Goal: Check status: Check status

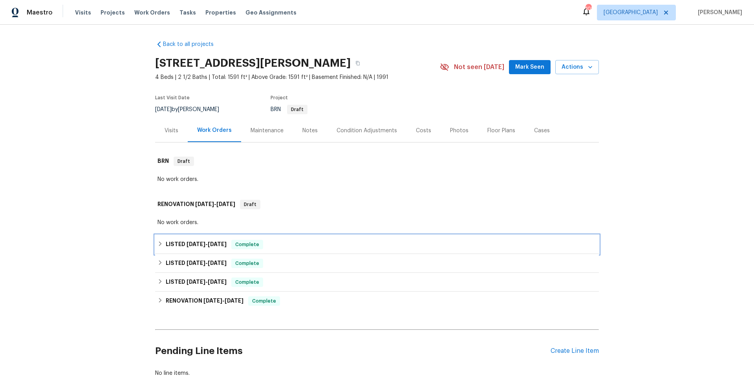
click at [277, 242] on div "LISTED [DATE] - [DATE] Complete" at bounding box center [376, 244] width 439 height 9
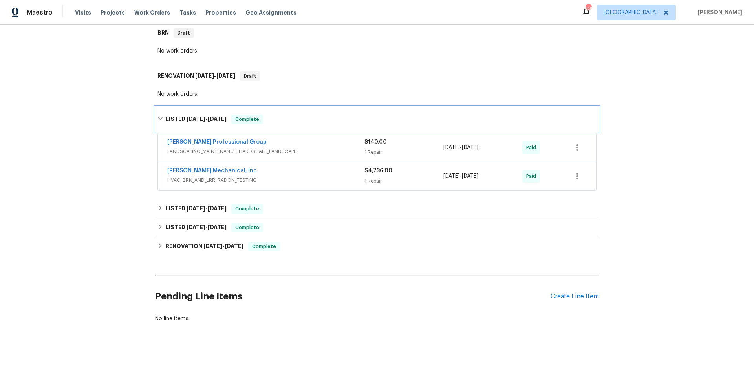
scroll to position [133, 0]
click at [300, 170] on div "[PERSON_NAME] Mechanical, Inc" at bounding box center [265, 171] width 197 height 9
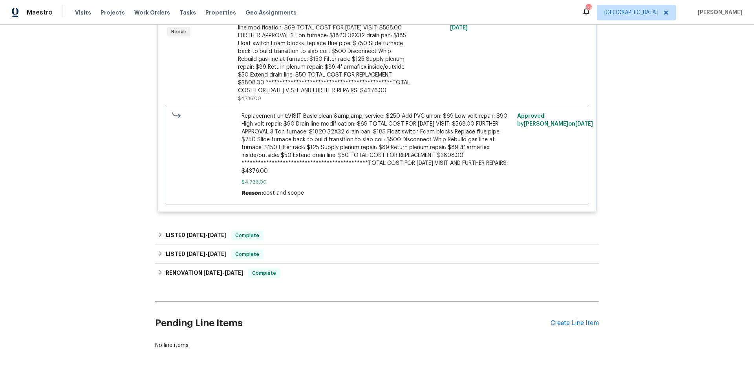
scroll to position [369, 0]
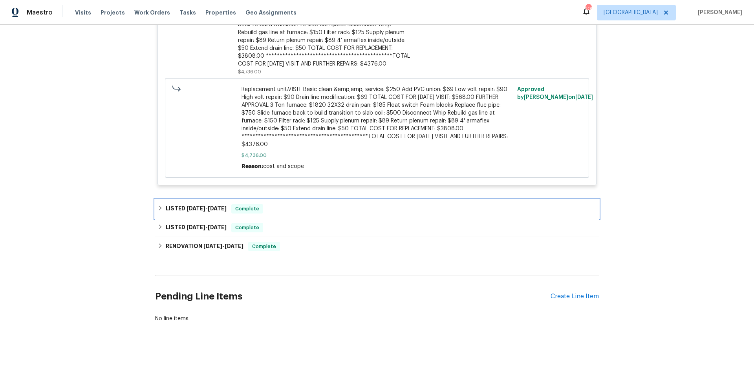
click at [287, 204] on div "LISTED [DATE] - [DATE] Complete" at bounding box center [376, 208] width 439 height 9
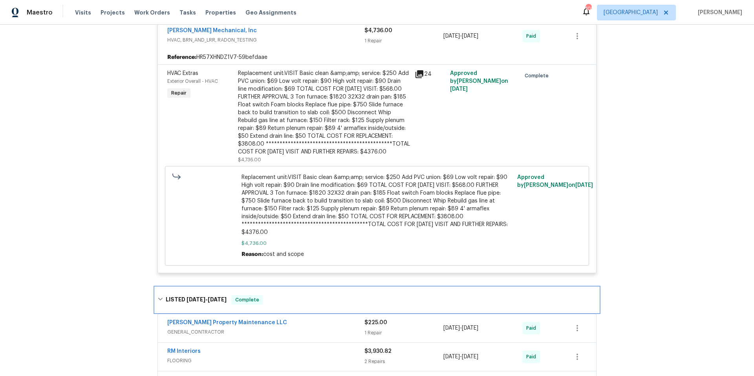
scroll to position [453, 0]
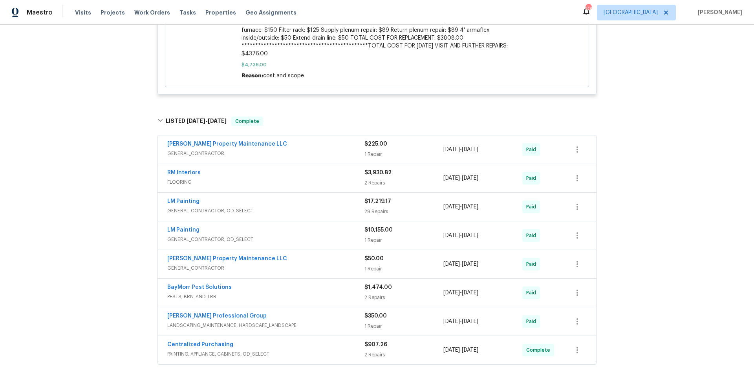
click at [256, 154] on span "GENERAL_CONTRACTOR" at bounding box center [265, 154] width 197 height 8
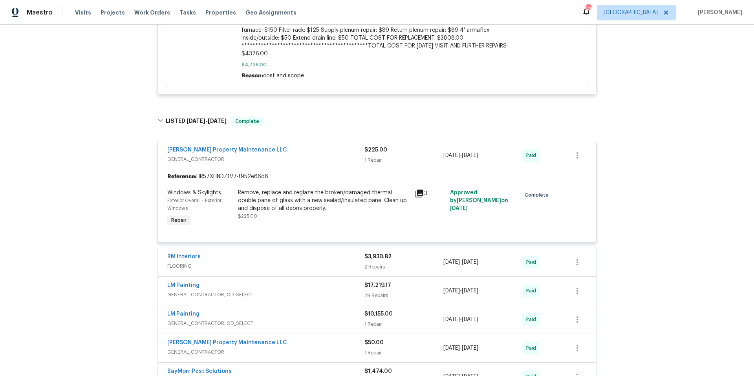
scroll to position [606, 0]
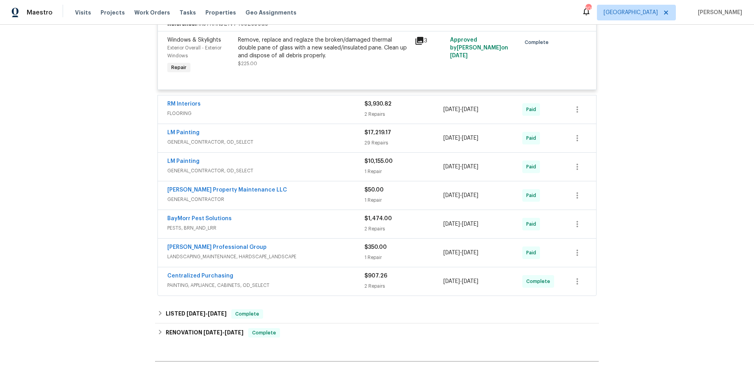
click at [271, 137] on div "LM Painting" at bounding box center [265, 133] width 197 height 9
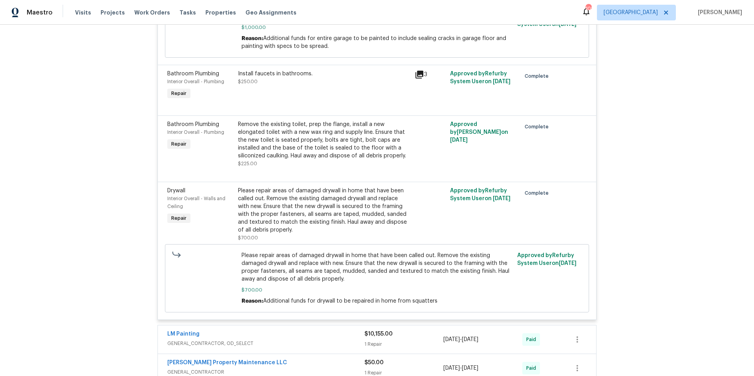
scroll to position [3298, 0]
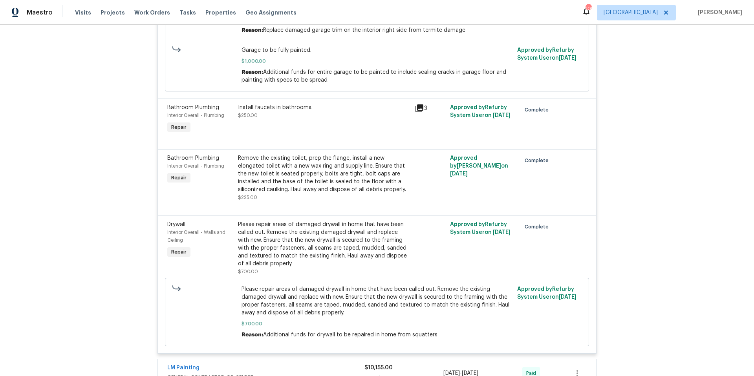
click at [419, 104] on icon at bounding box center [419, 108] width 8 height 8
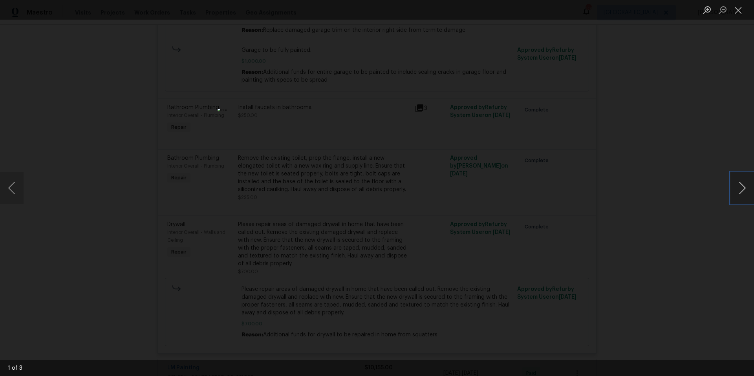
click at [740, 189] on button "Next image" at bounding box center [742, 187] width 24 height 31
click at [736, 12] on button "Close lightbox" at bounding box center [738, 10] width 16 height 14
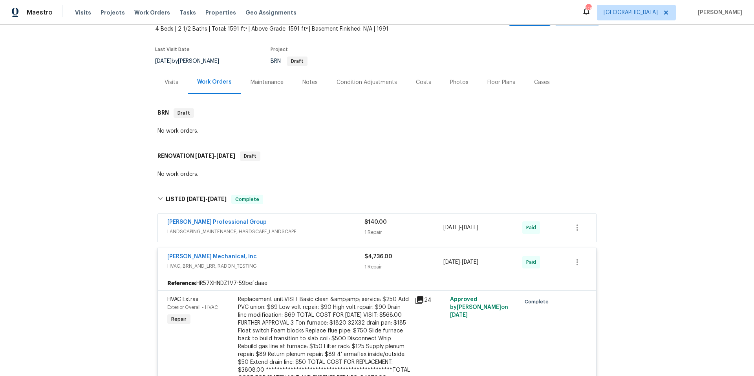
scroll to position [0, 0]
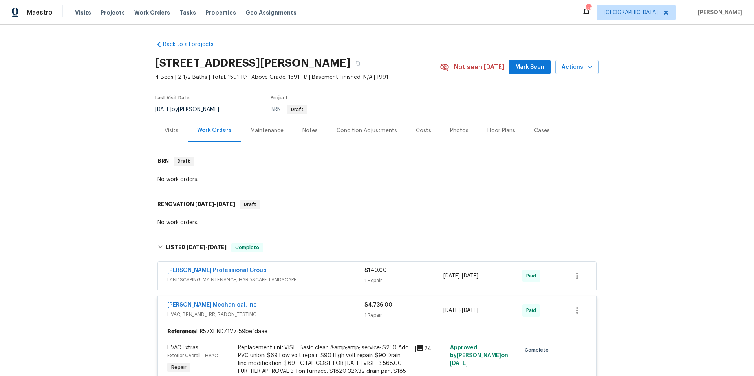
click at [491, 131] on div "Floor Plans" at bounding box center [501, 131] width 28 height 8
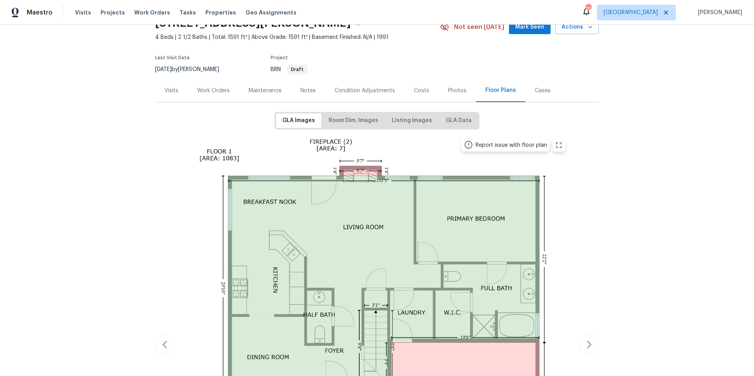
scroll to position [137, 0]
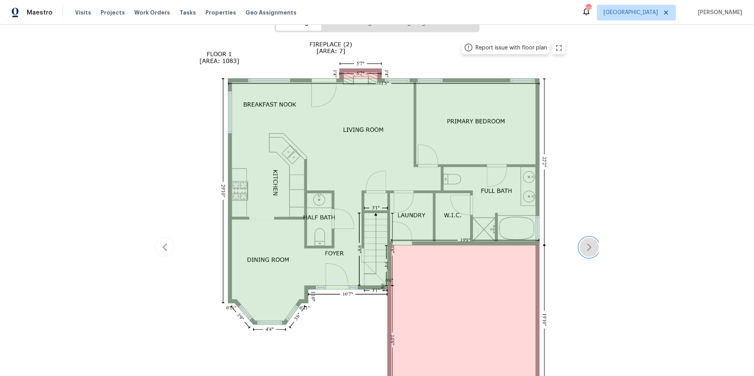
click at [584, 250] on icon "button" at bounding box center [588, 247] width 9 height 9
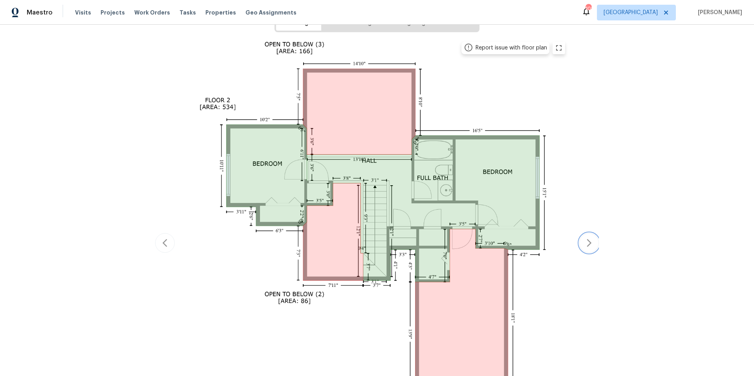
click at [584, 250] on button "button" at bounding box center [589, 243] width 20 height 20
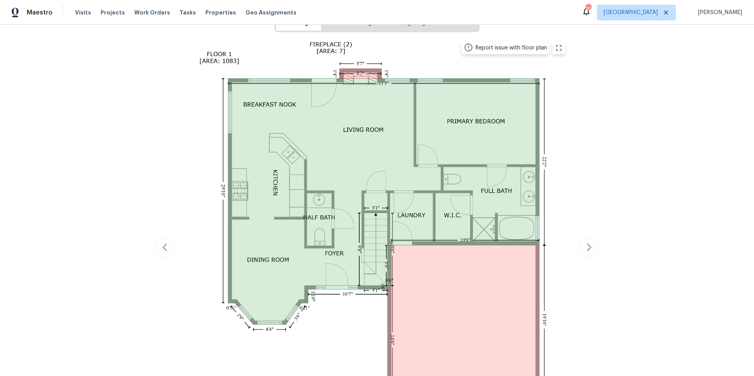
click at [583, 173] on div "Report issue with floor plan Report issue with floor plan" at bounding box center [377, 247] width 444 height 421
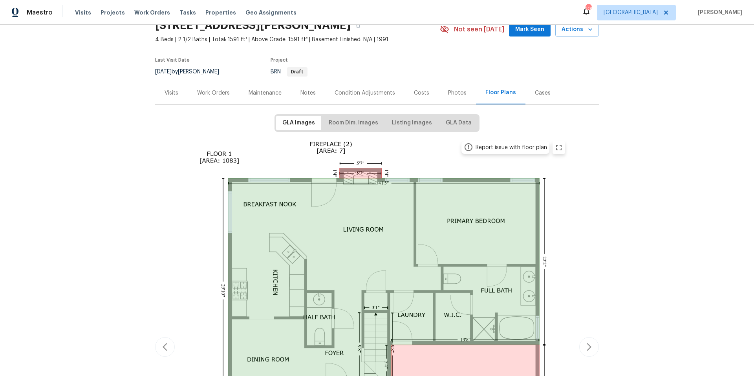
scroll to position [0, 0]
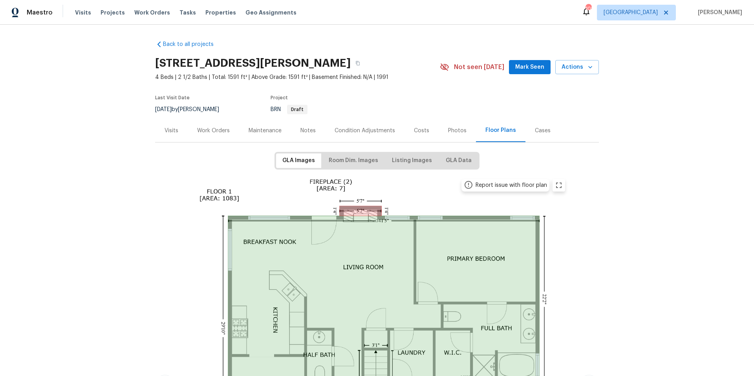
click at [214, 134] on div "Work Orders" at bounding box center [213, 130] width 51 height 23
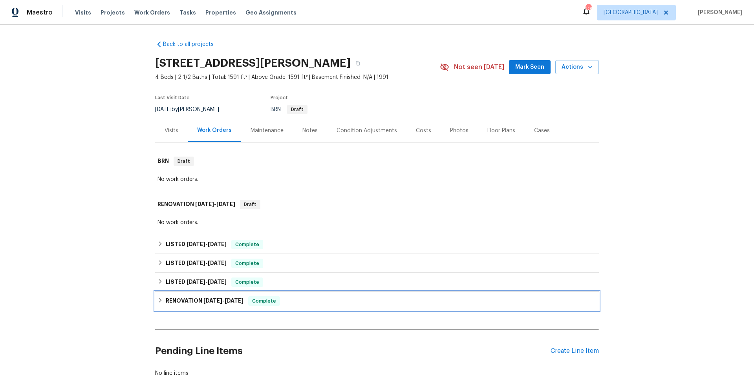
click at [312, 307] on div "RENOVATION [DATE] - [DATE] Complete" at bounding box center [377, 301] width 444 height 19
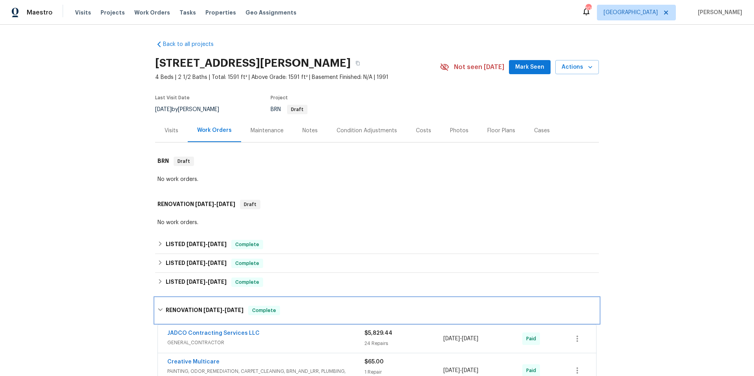
scroll to position [144, 0]
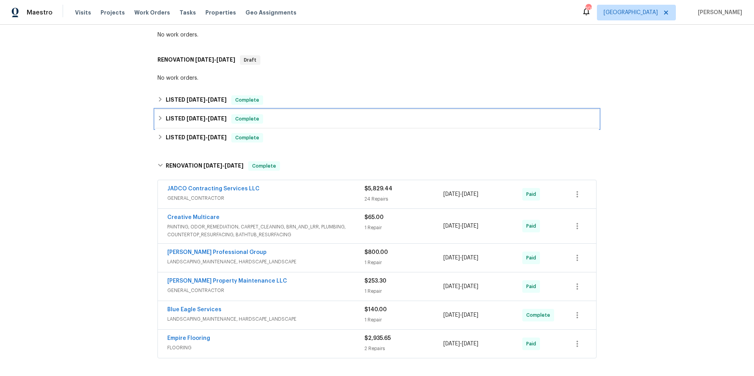
click at [302, 123] on div "LISTED [DATE] - [DATE] Complete" at bounding box center [376, 118] width 439 height 9
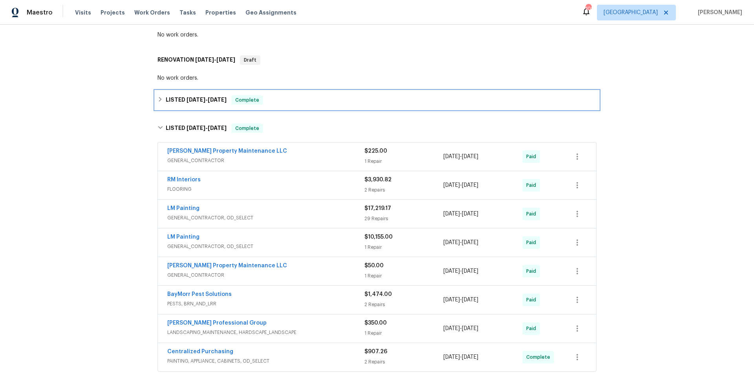
click at [289, 97] on div "LISTED [DATE] - [DATE] Complete" at bounding box center [376, 99] width 439 height 9
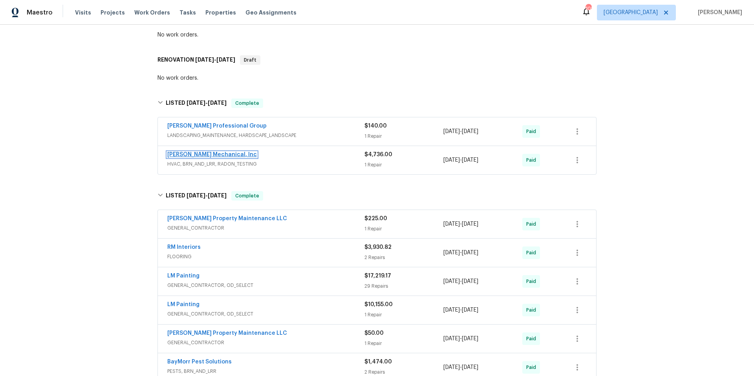
click at [209, 153] on link "[PERSON_NAME] Mechanical, Inc" at bounding box center [212, 154] width 90 height 5
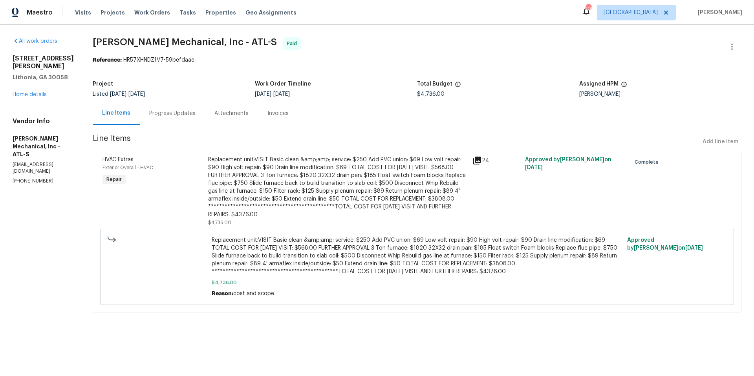
click at [180, 111] on div "Progress Updates" at bounding box center [172, 114] width 46 height 8
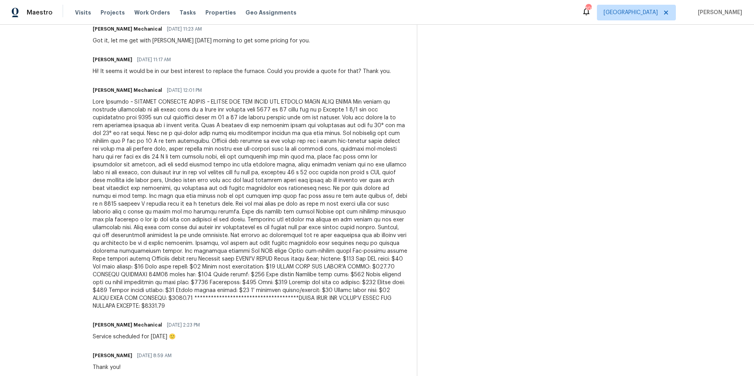
scroll to position [494, 0]
